Goal: Find specific page/section: Find specific page/section

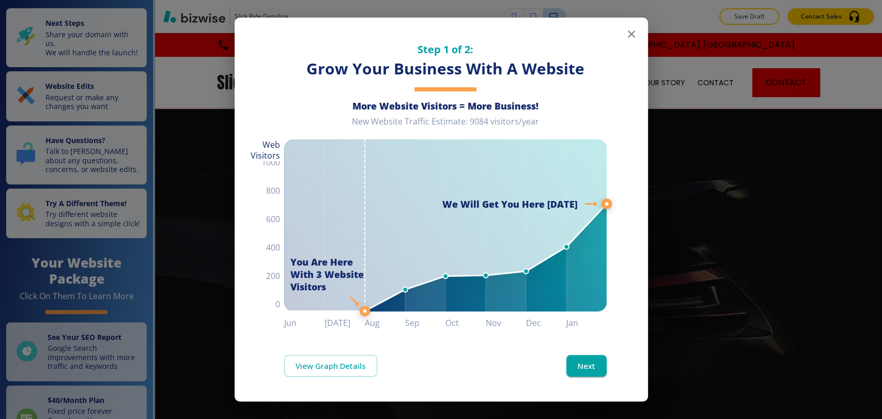
click at [629, 37] on icon "button" at bounding box center [631, 34] width 12 height 12
